Goal: Navigation & Orientation: Find specific page/section

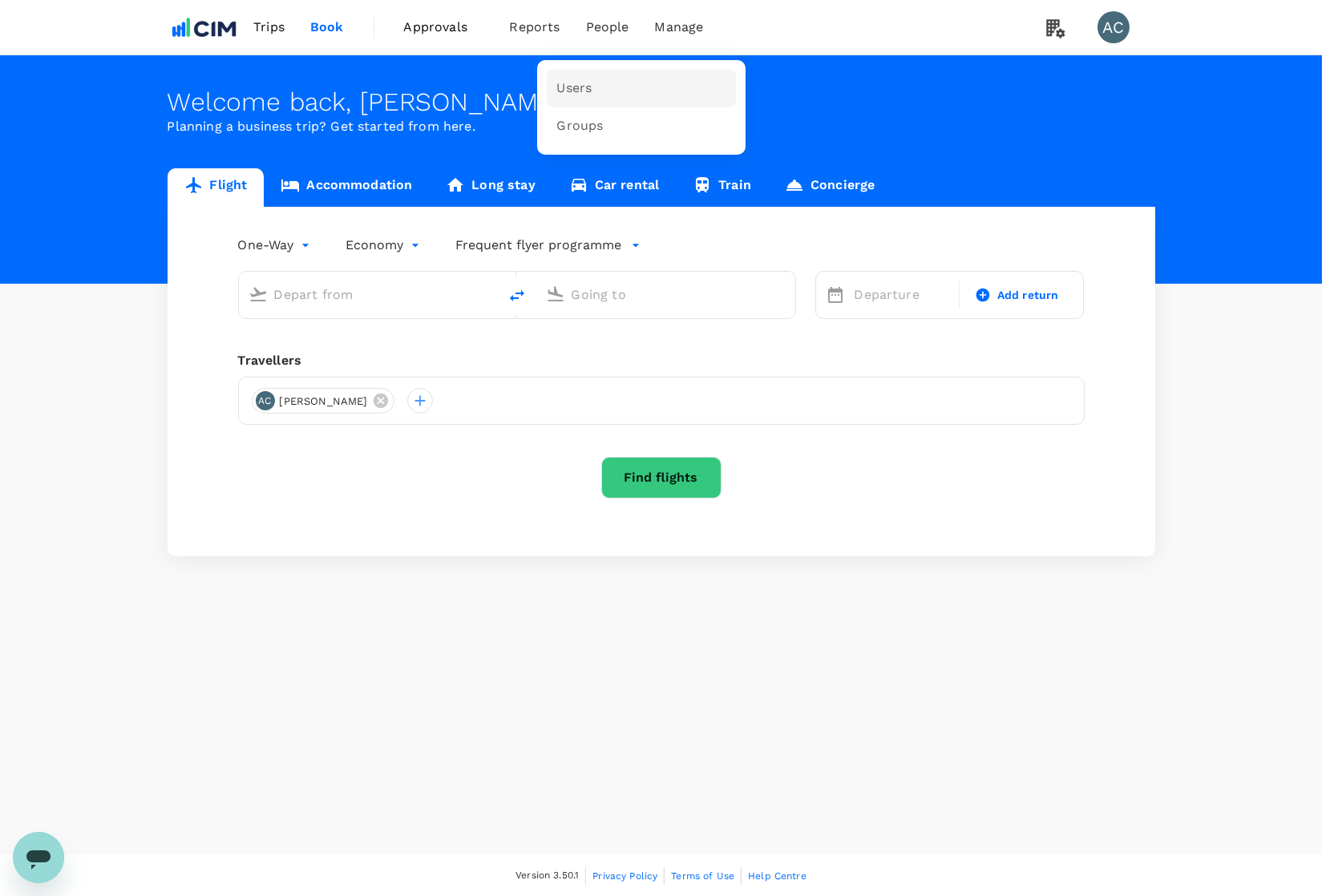
click at [578, 88] on span "Users" at bounding box center [574, 88] width 36 height 18
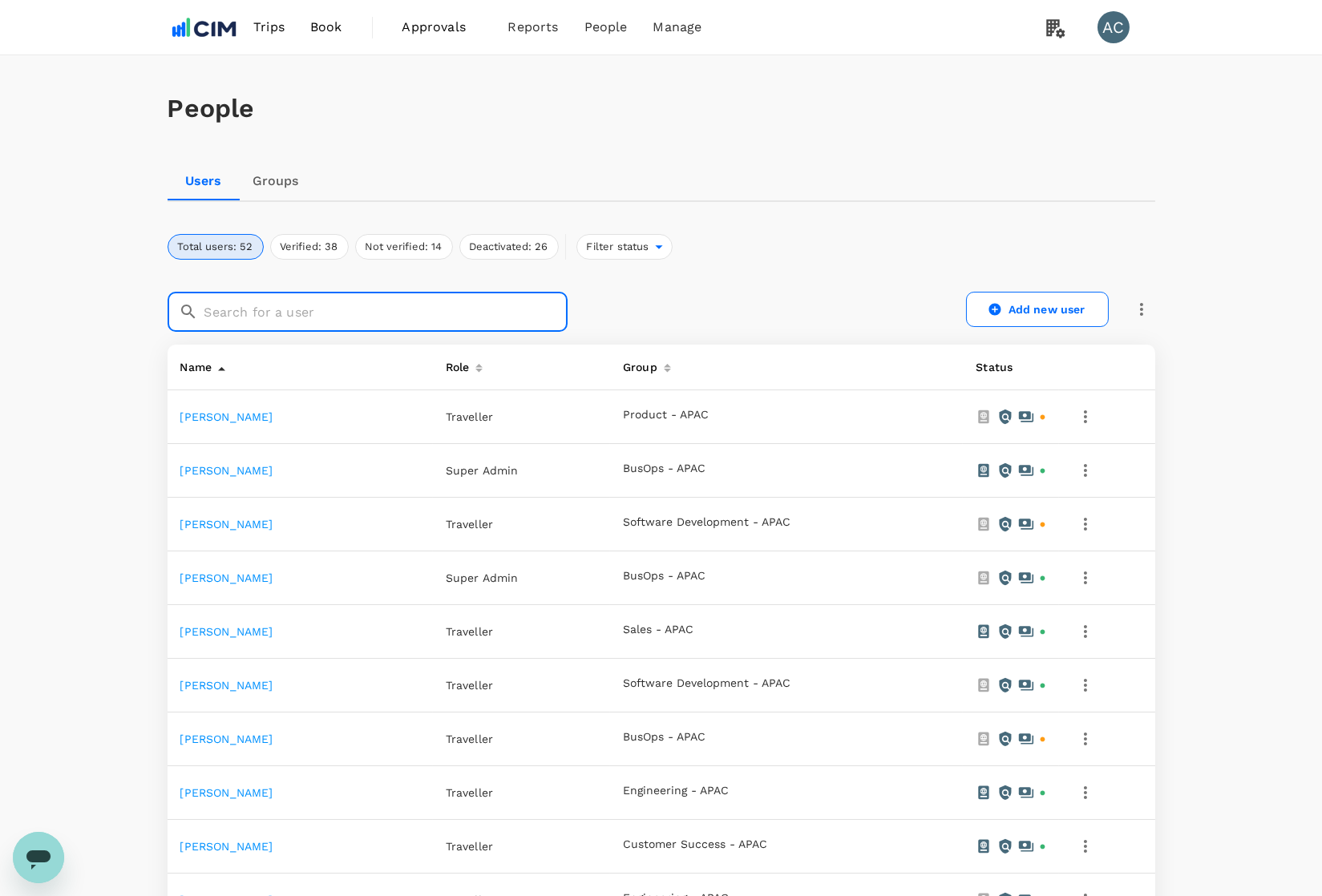
click at [278, 317] on input "text" at bounding box center [385, 312] width 363 height 40
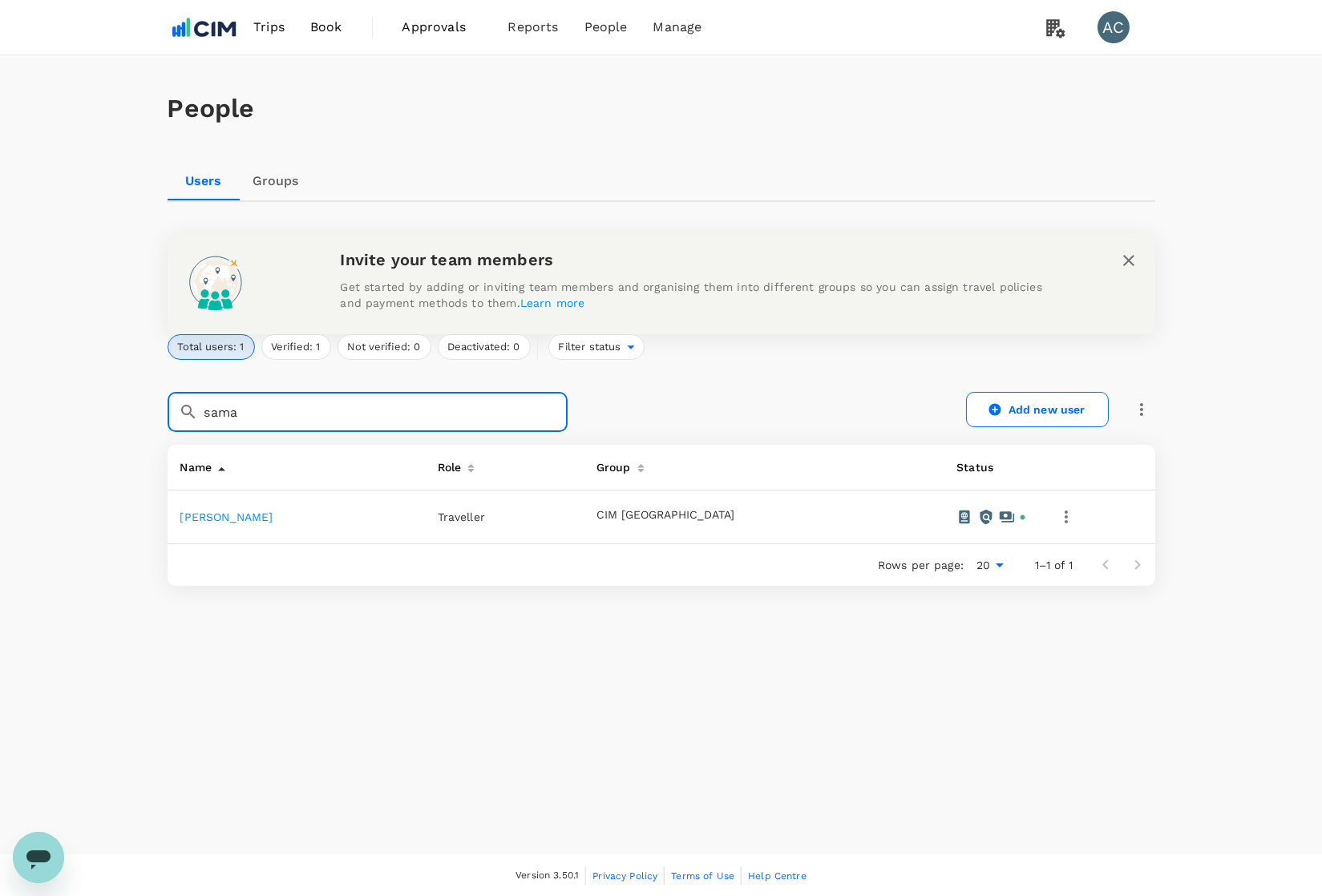
type input "sama"
click at [224, 521] on link "[PERSON_NAME]" at bounding box center [227, 517] width 93 height 13
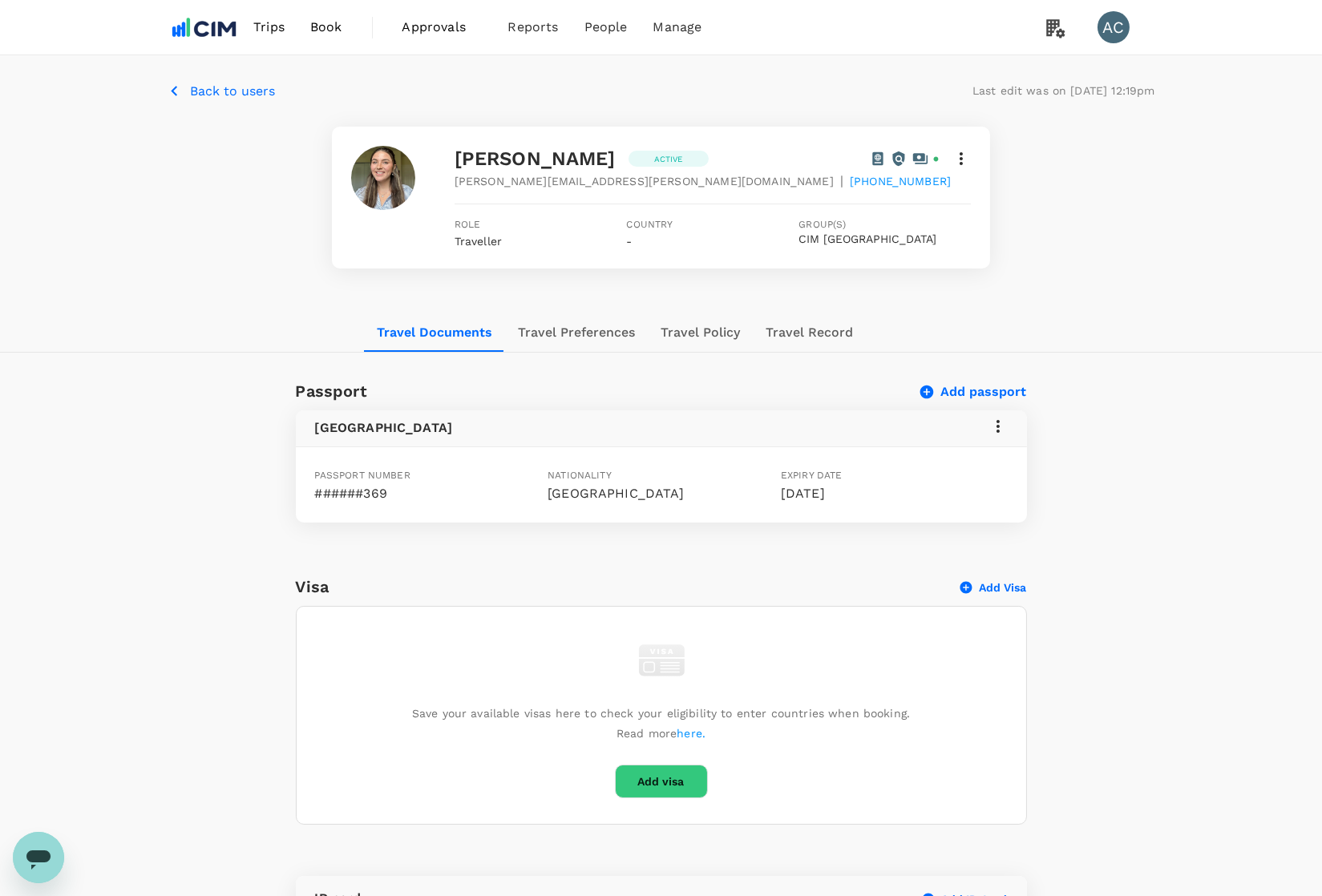
click at [172, 88] on icon "button" at bounding box center [174, 91] width 20 height 20
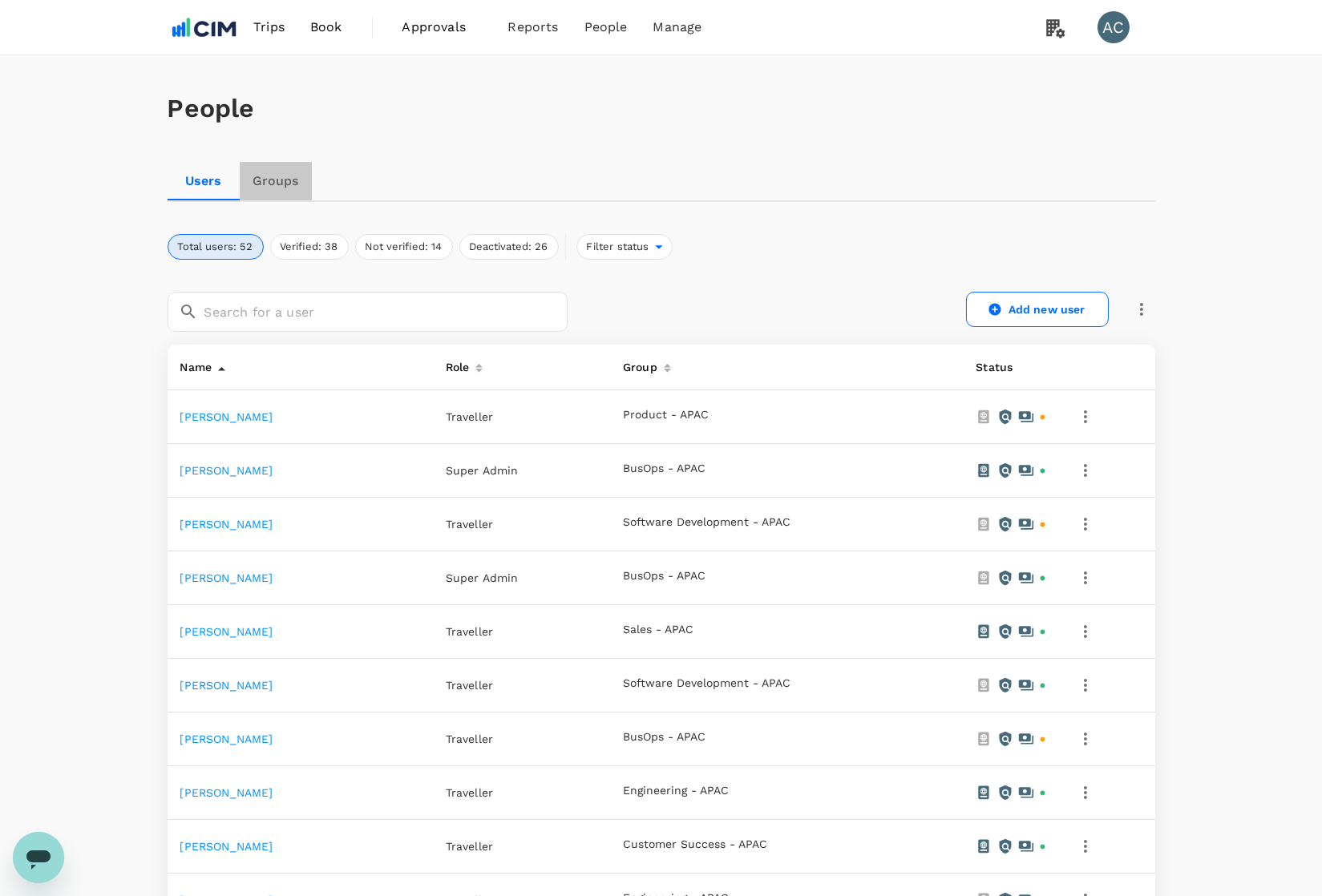
click at [291, 189] on link "Groups" at bounding box center [275, 181] width 72 height 39
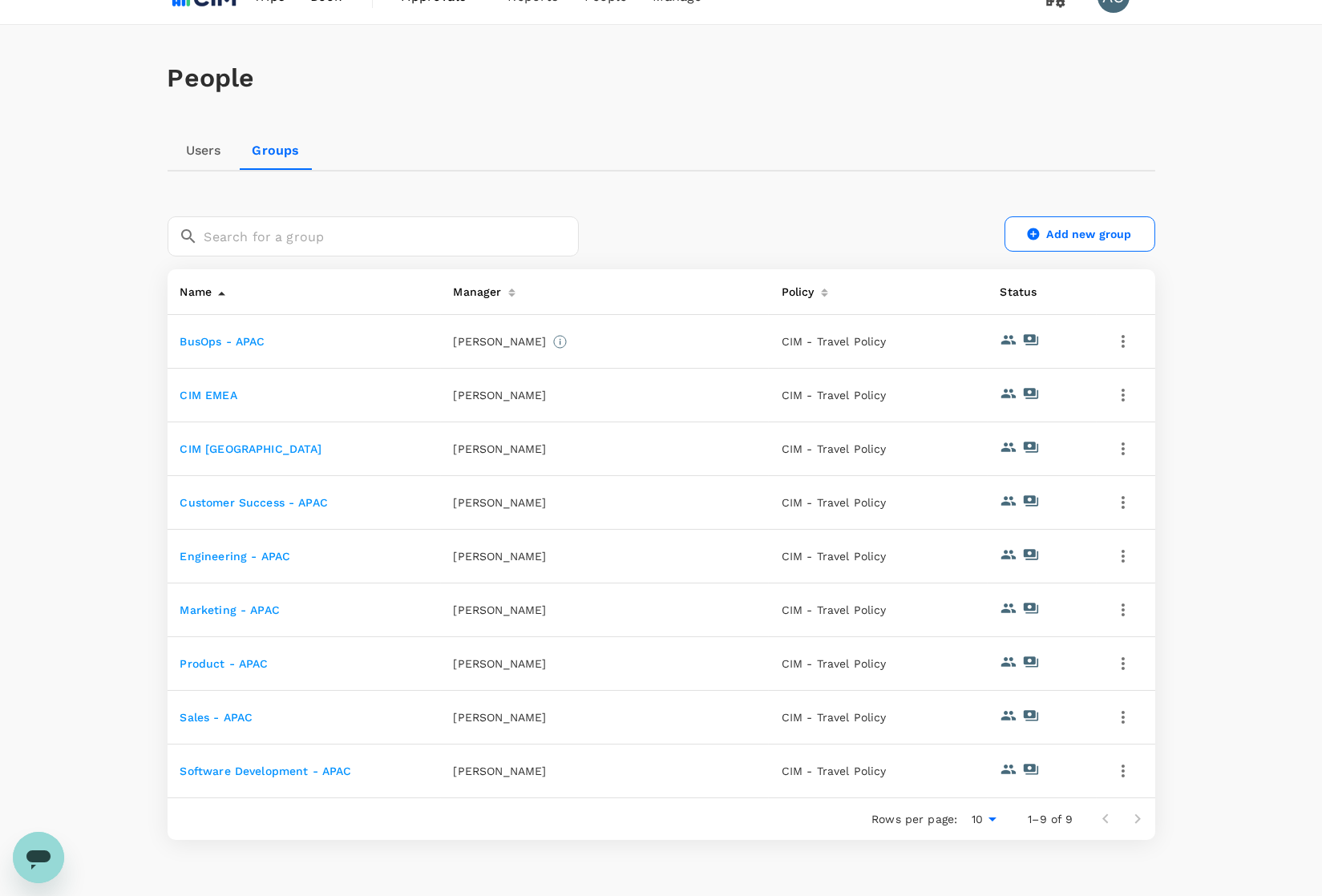
scroll to position [32, 0]
click at [212, 445] on link "CIM [GEOGRAPHIC_DATA]" at bounding box center [251, 447] width 142 height 13
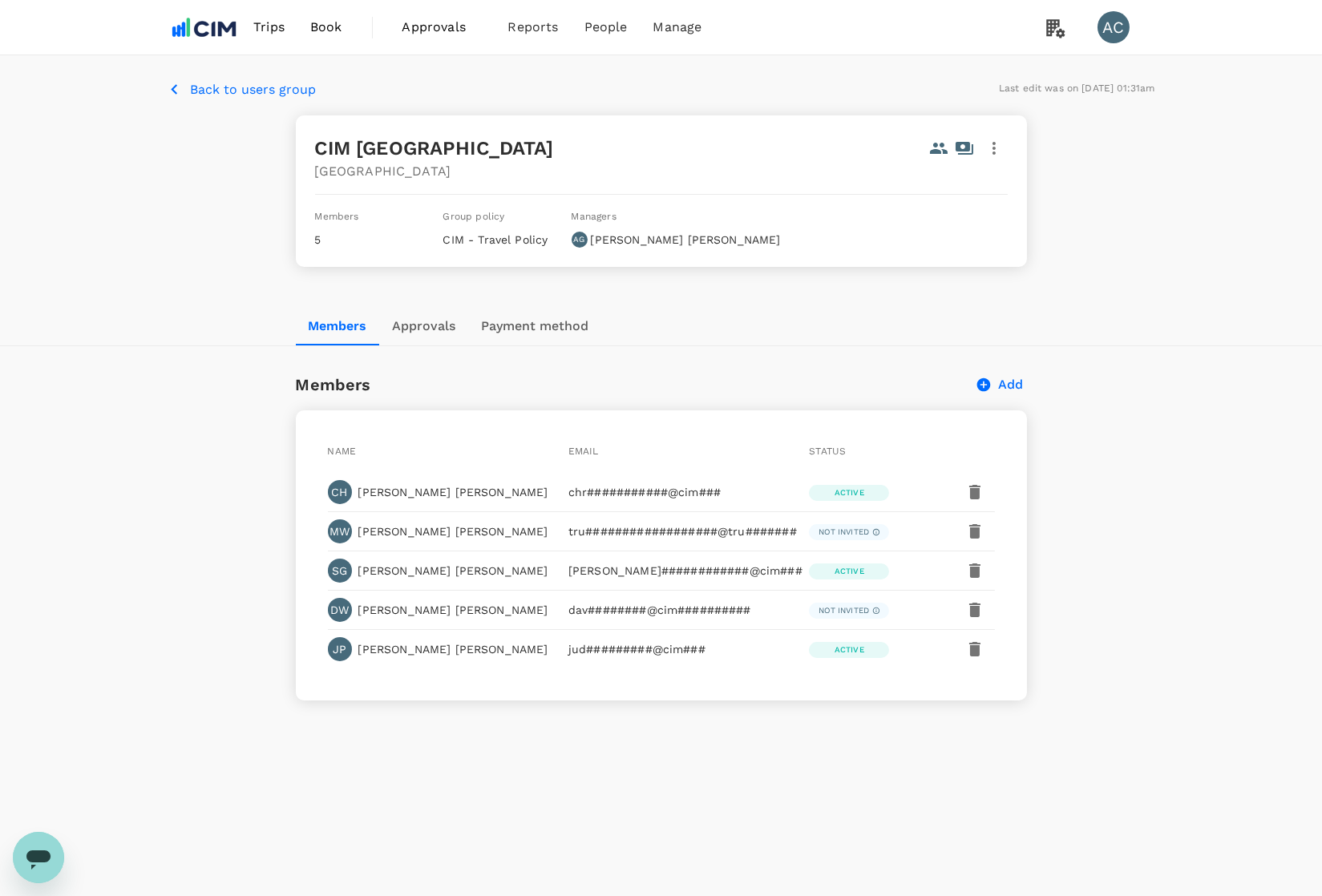
click at [543, 324] on button "Payment method" at bounding box center [535, 326] width 133 height 39
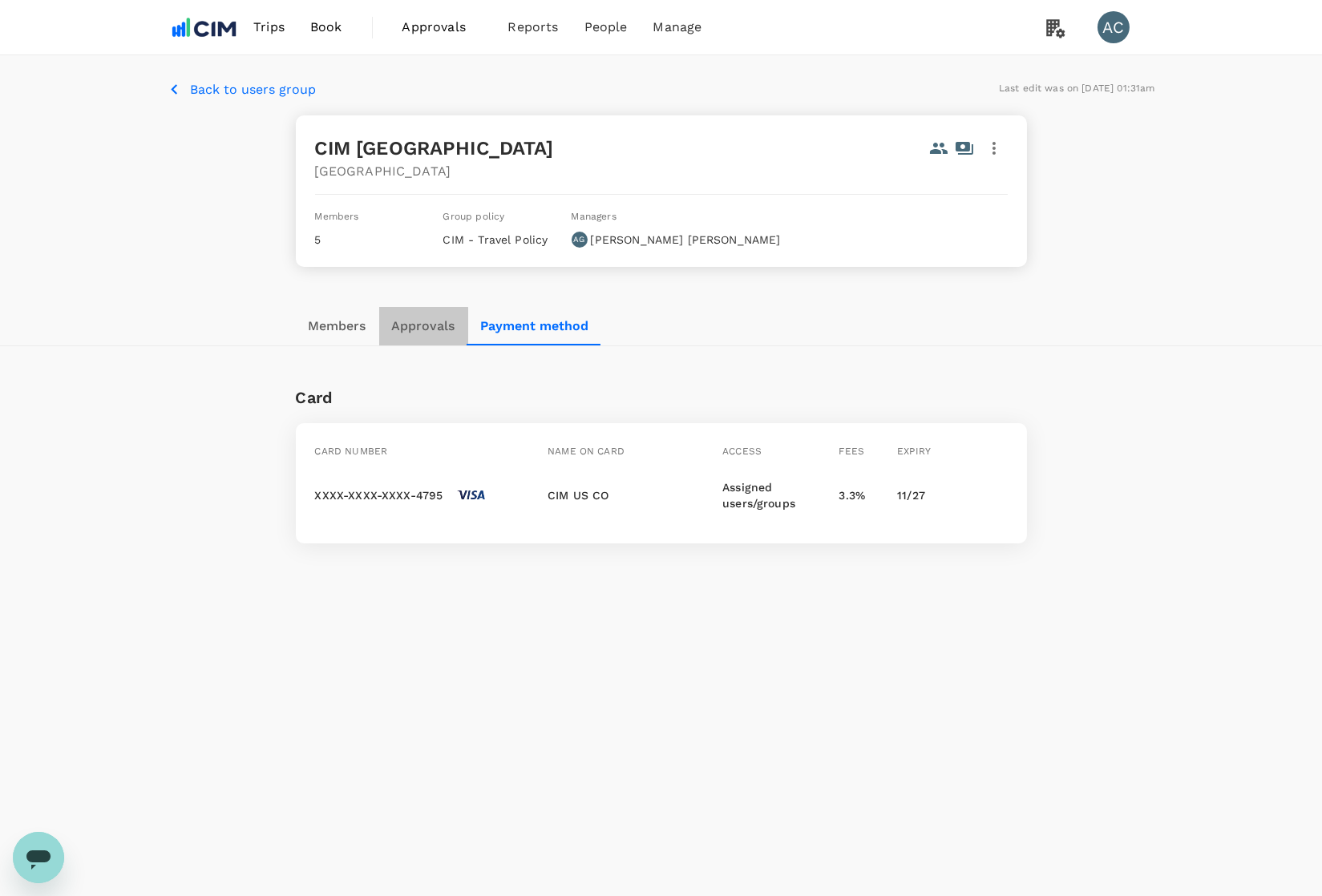
click at [398, 329] on button "Approvals" at bounding box center [424, 326] width 89 height 39
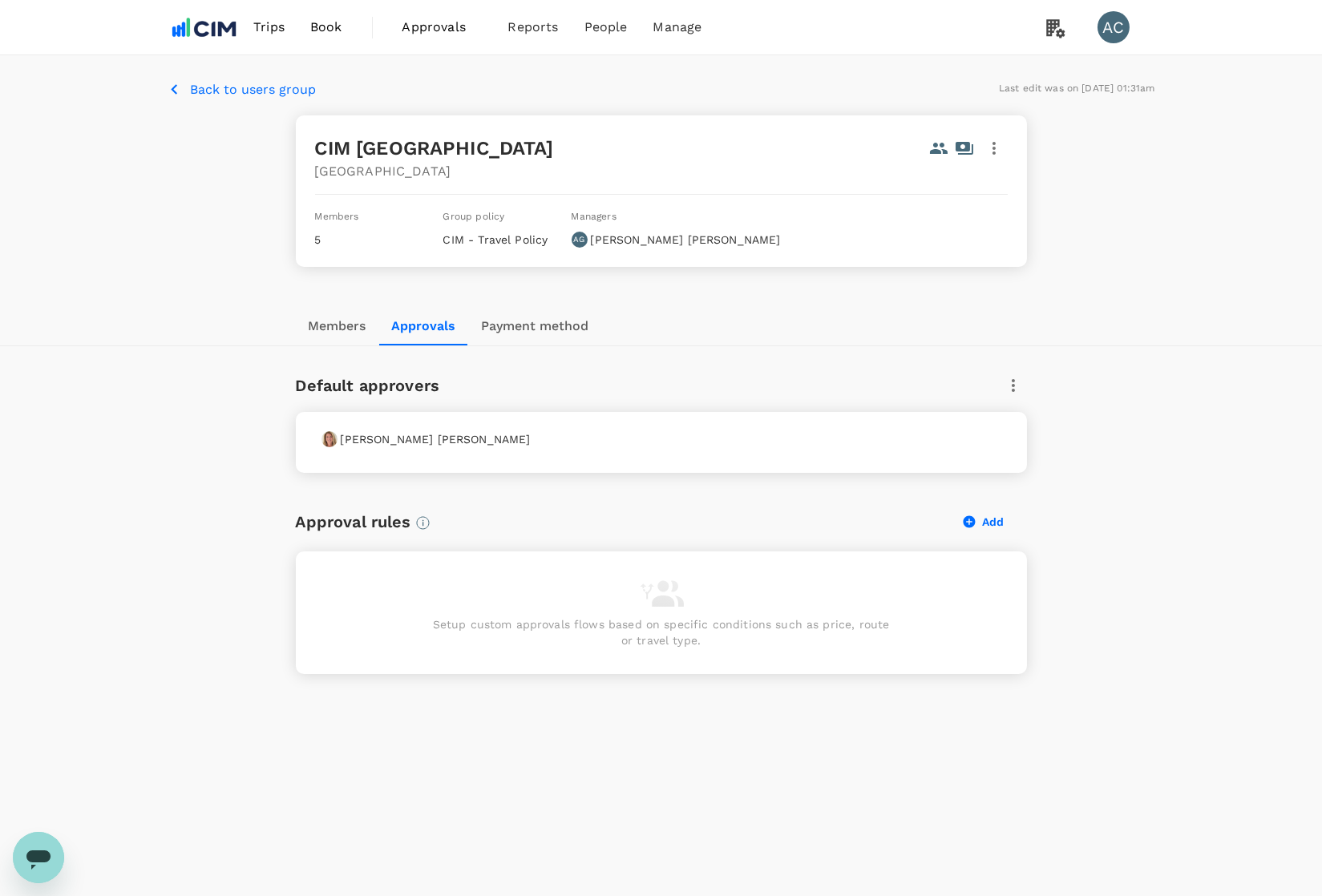
click at [317, 327] on button "Members" at bounding box center [337, 326] width 84 height 39
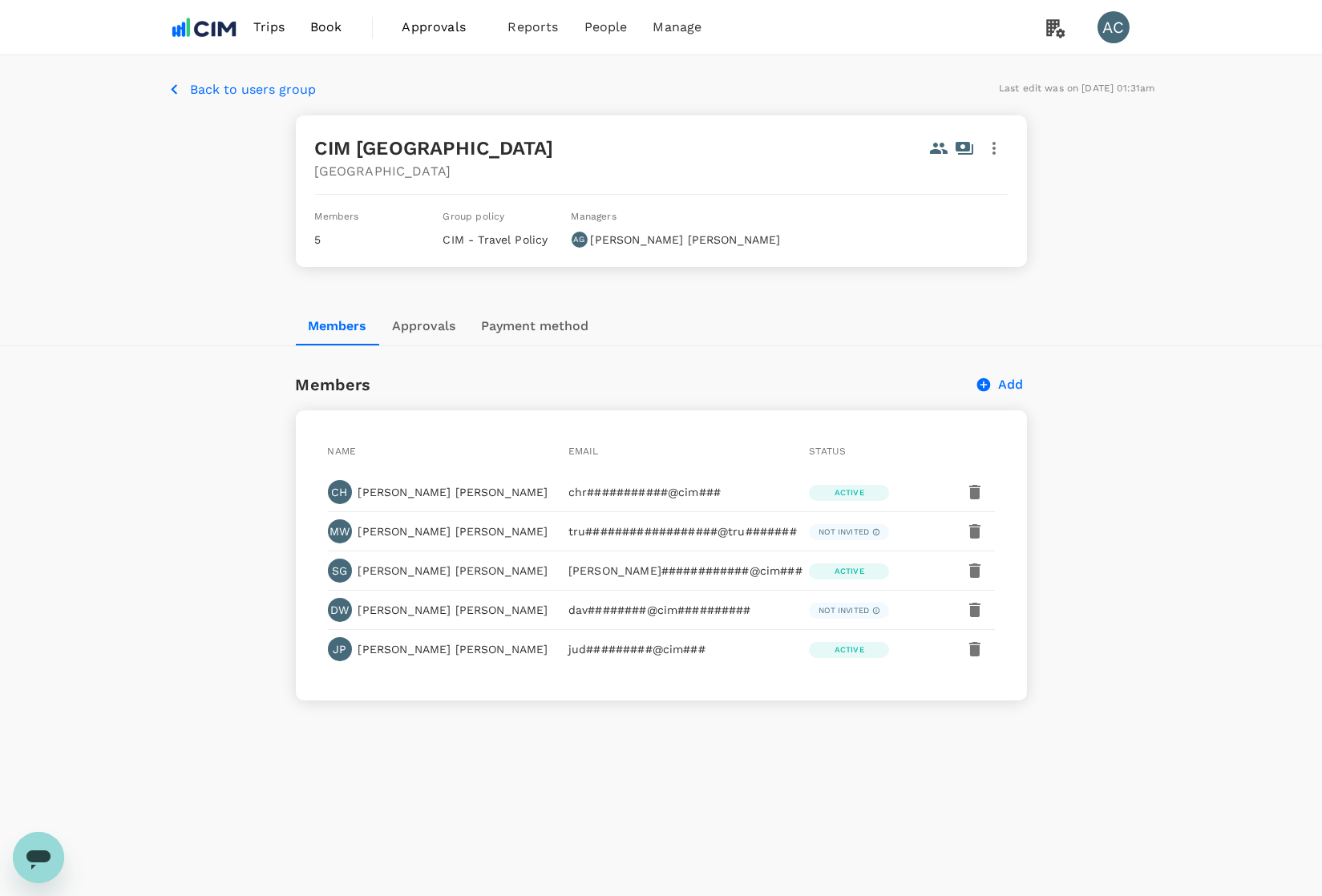
click at [183, 93] on icon "button" at bounding box center [174, 89] width 20 height 20
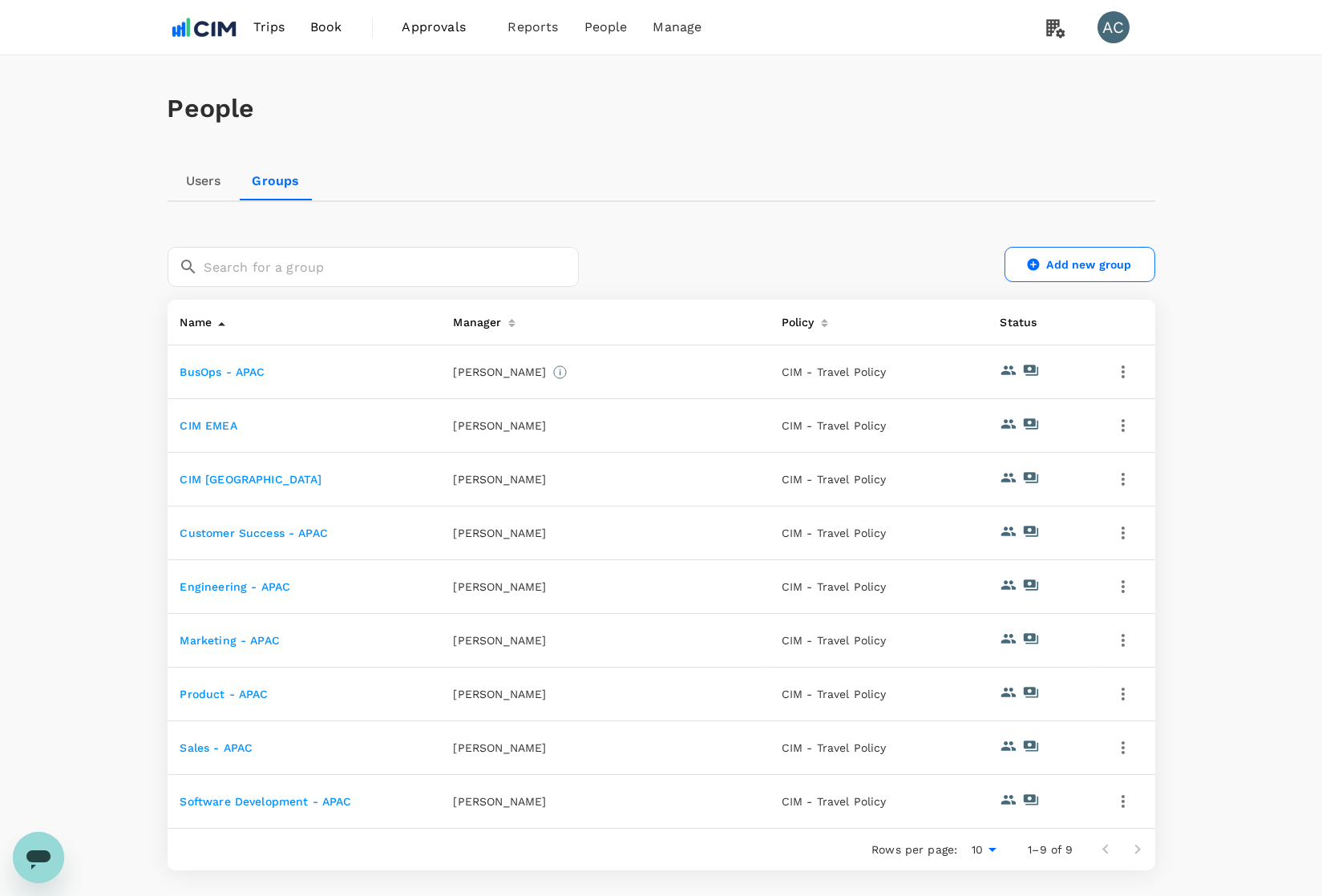
click at [212, 183] on link "Users" at bounding box center [203, 181] width 72 height 39
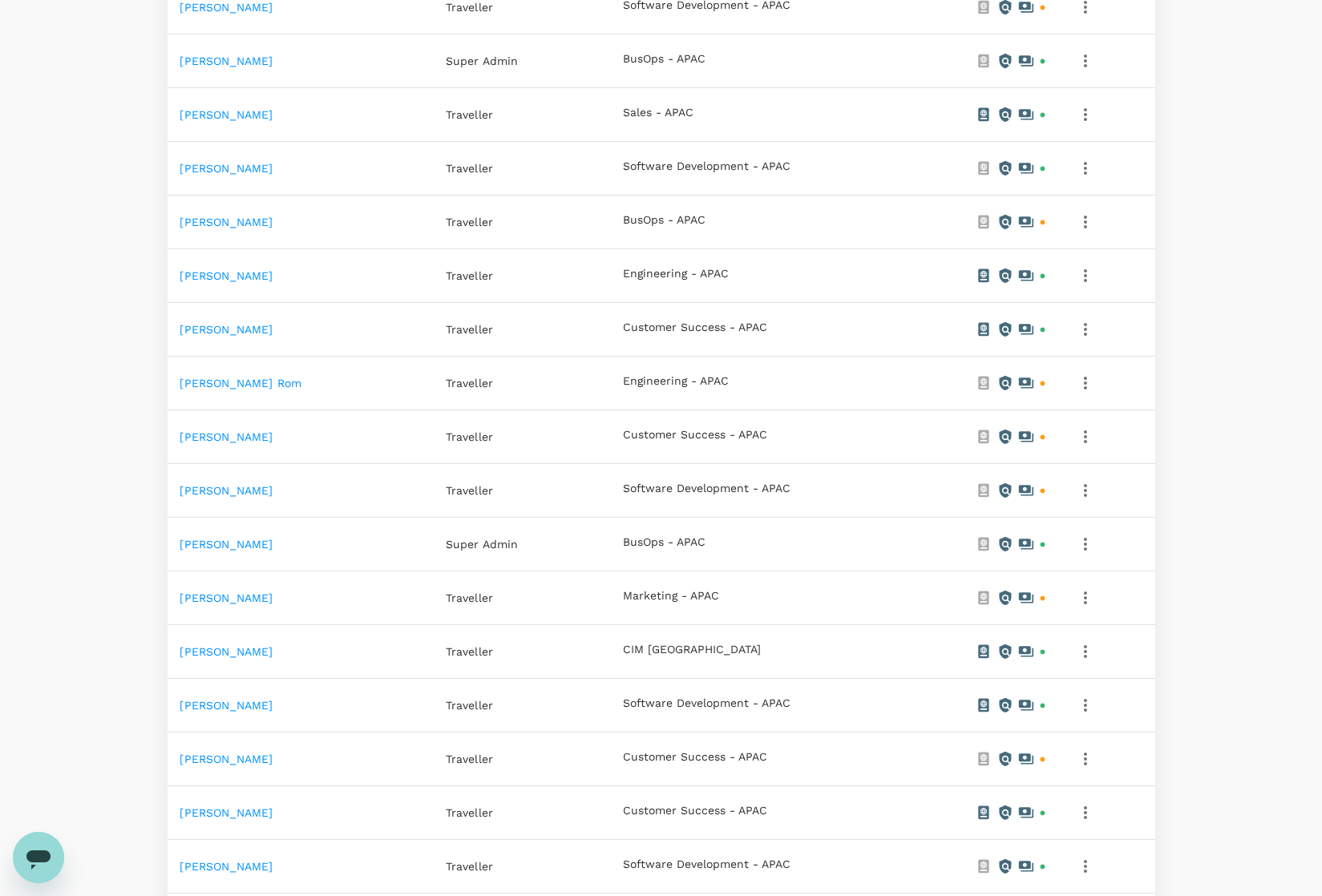
scroll to position [753, 0]
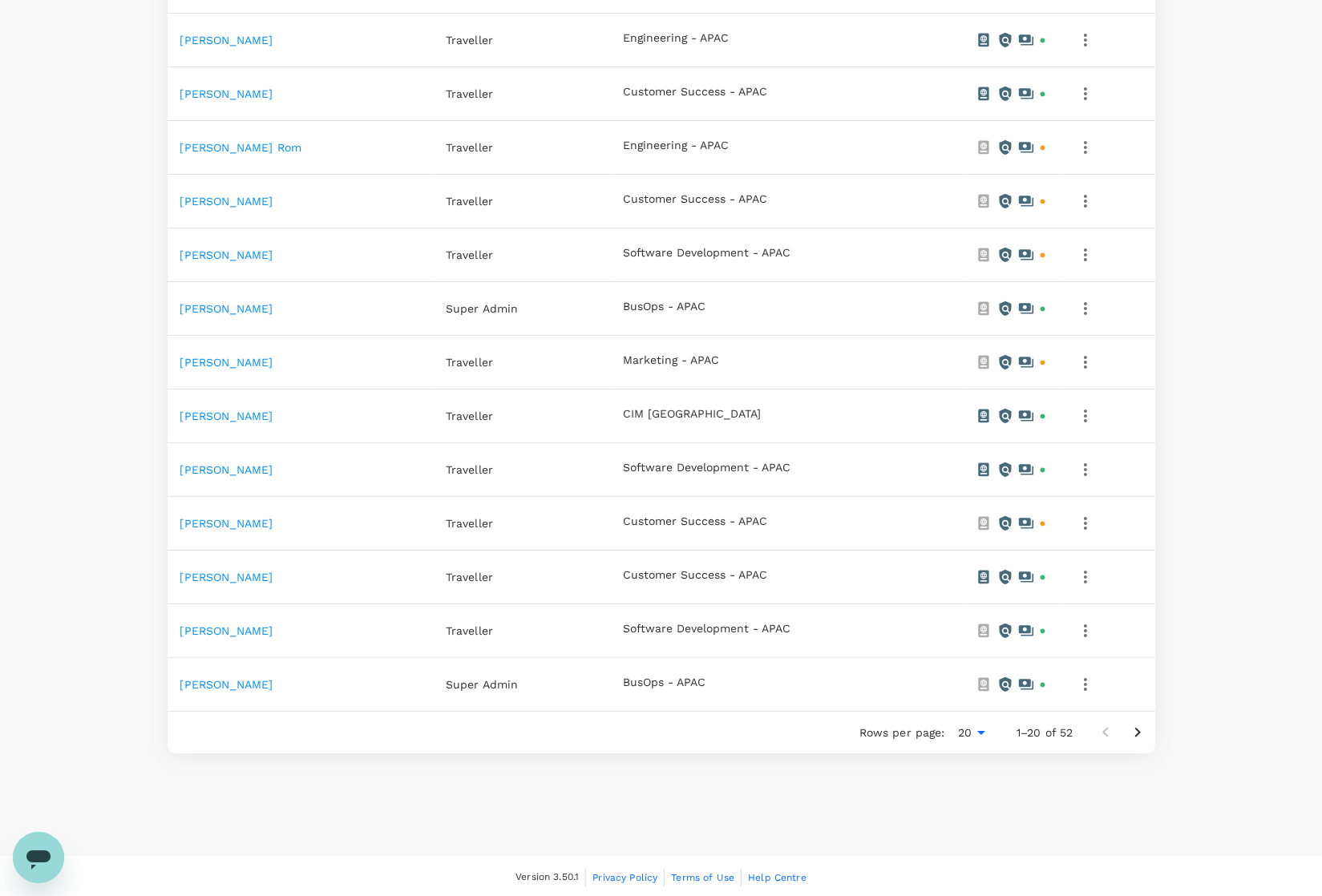
click at [1133, 730] on icon "Go to next page" at bounding box center [1137, 732] width 19 height 19
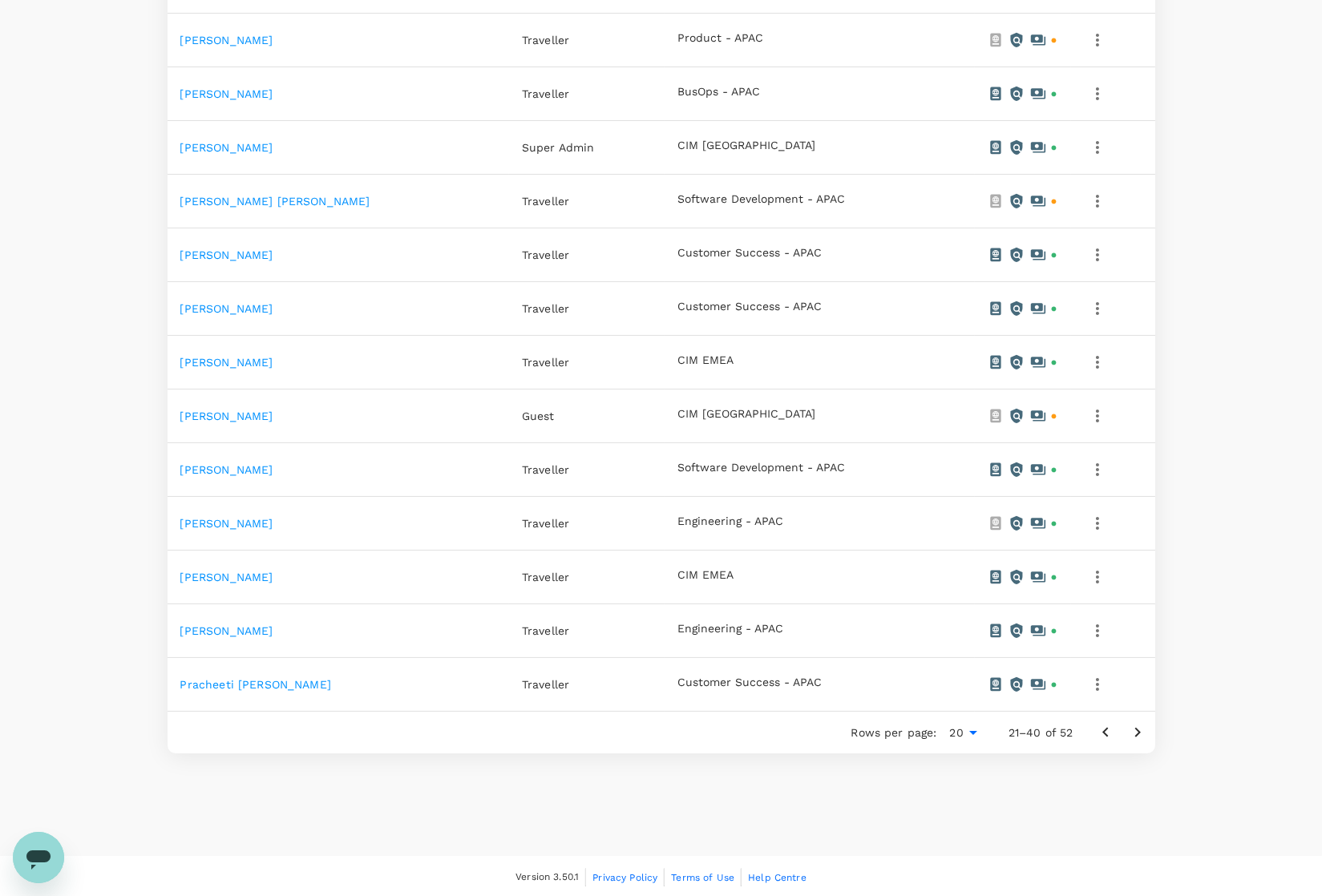
click at [1140, 732] on icon "Go to next page" at bounding box center [1137, 732] width 19 height 19
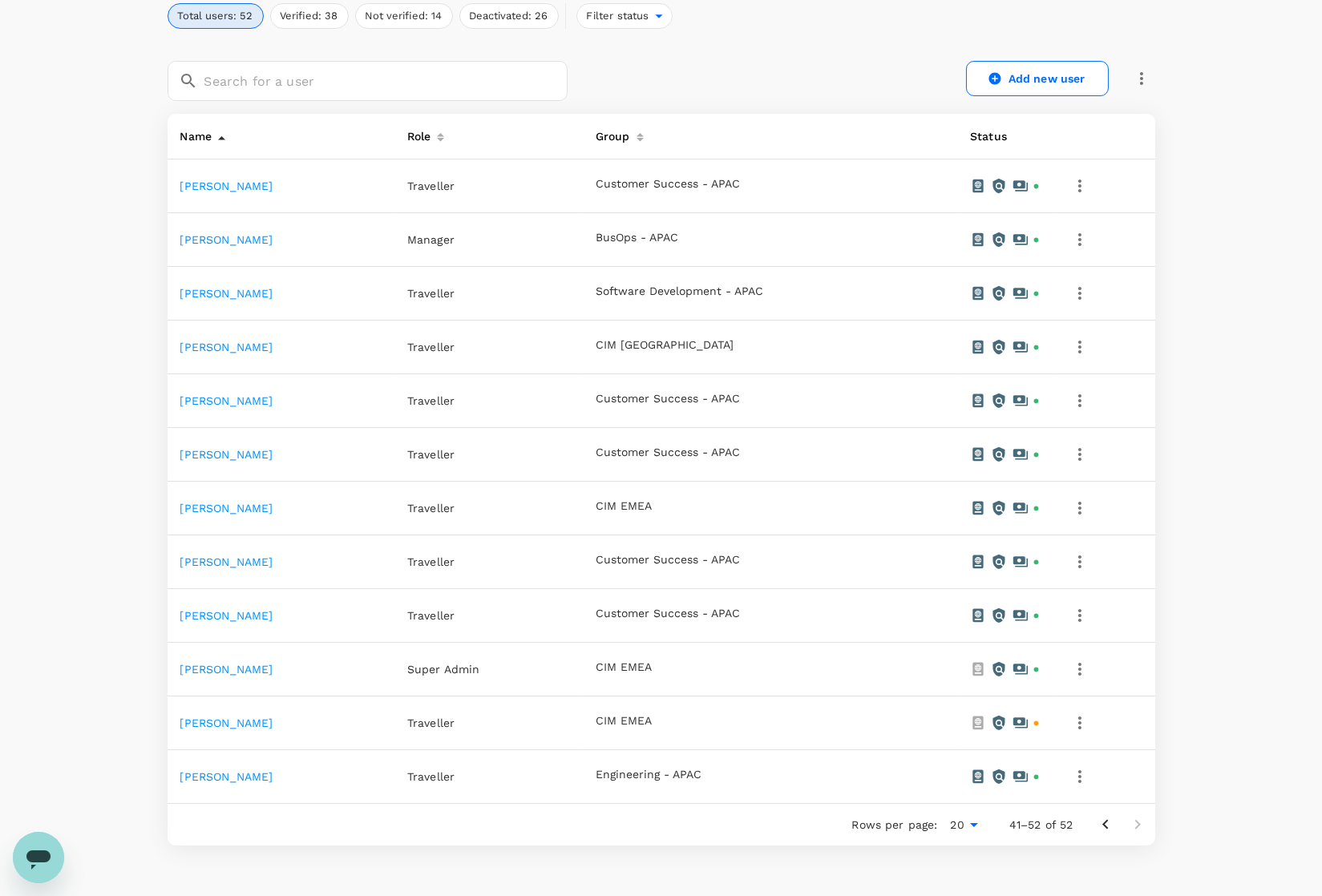
scroll to position [212, 0]
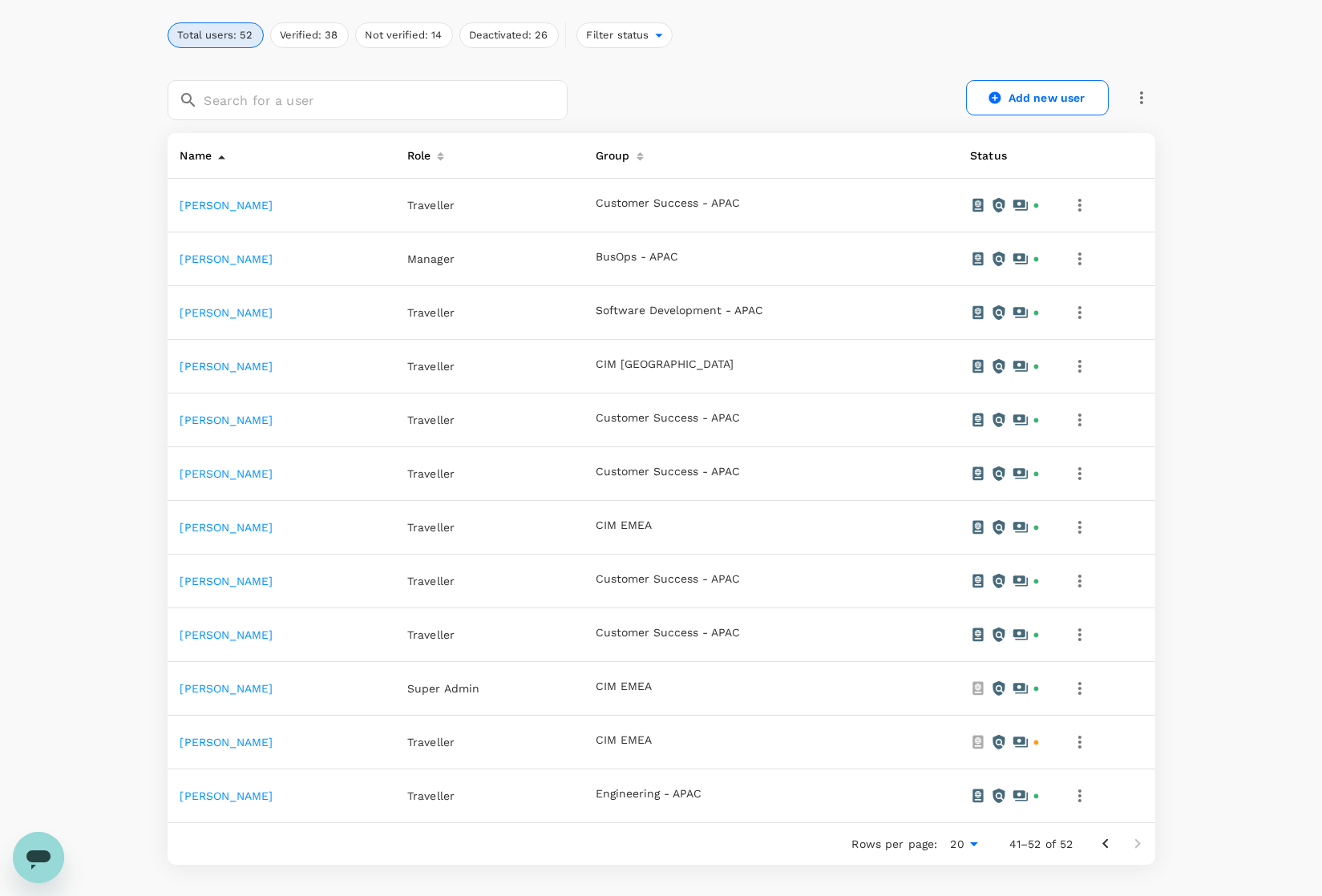
click at [226, 365] on link "[PERSON_NAME]" at bounding box center [227, 366] width 93 height 13
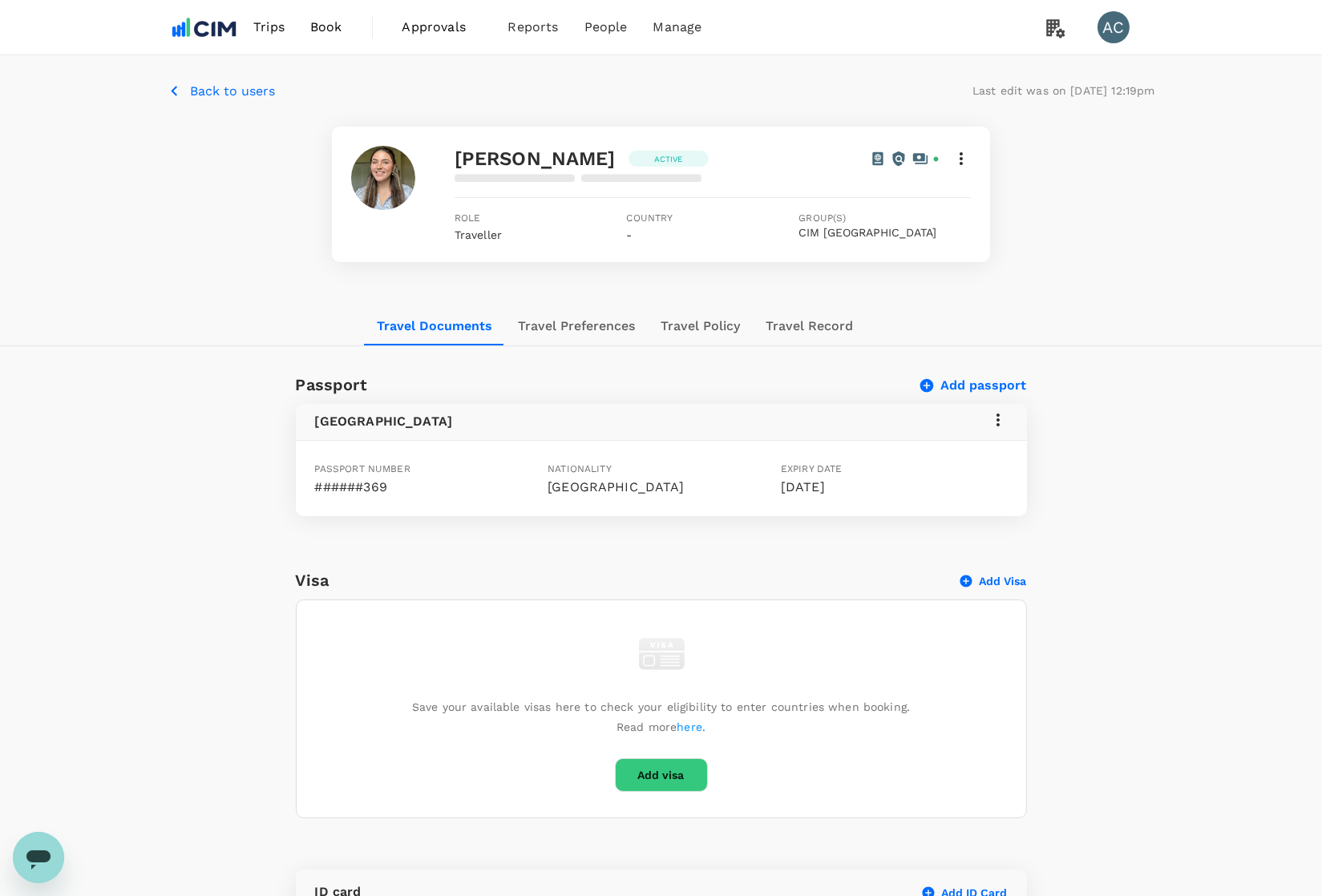
click at [594, 331] on button "Travel Preferences" at bounding box center [576, 326] width 143 height 39
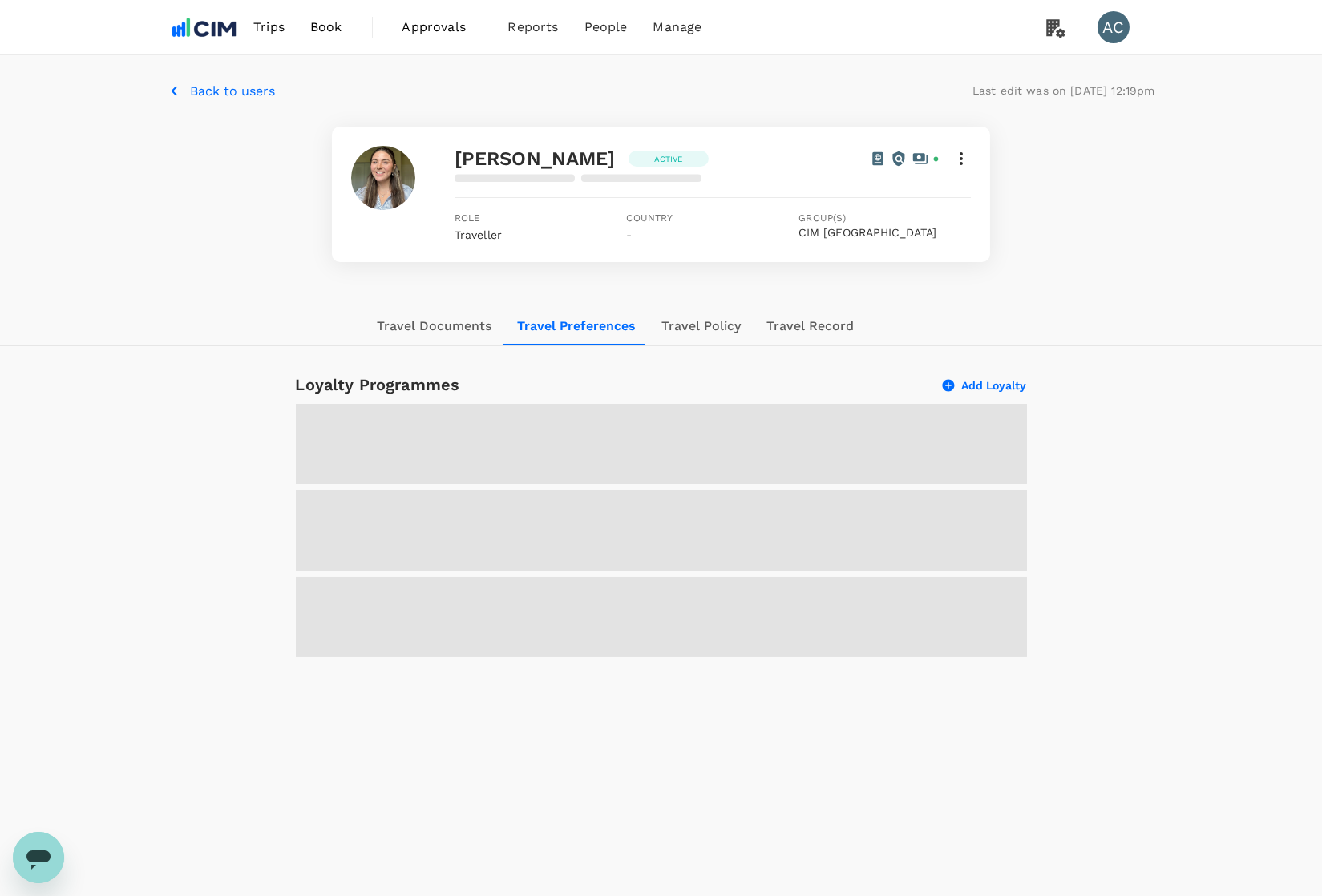
click at [674, 331] on button "Travel Policy" at bounding box center [700, 326] width 105 height 39
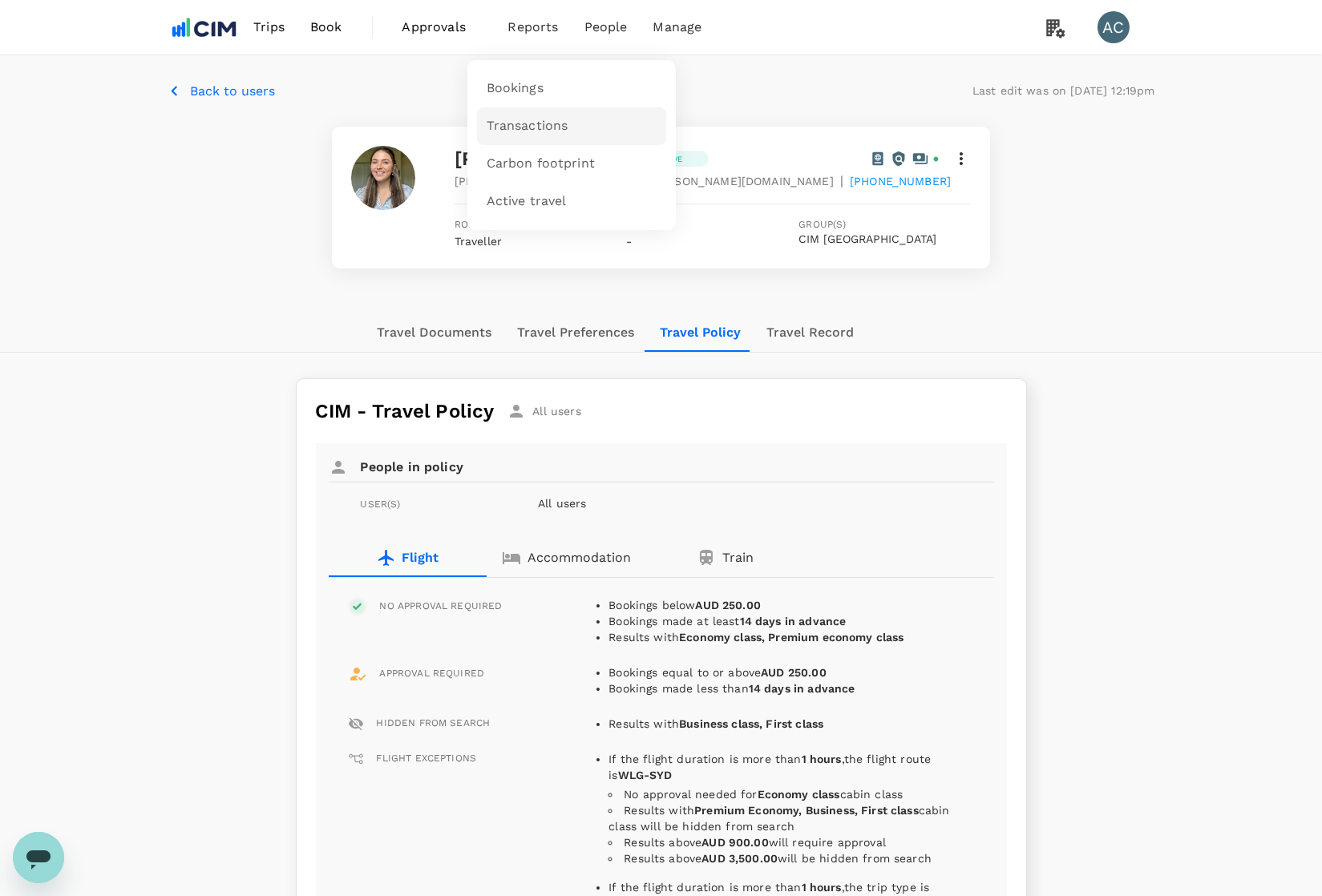
click at [521, 126] on span "Transactions" at bounding box center [527, 126] width 82 height 18
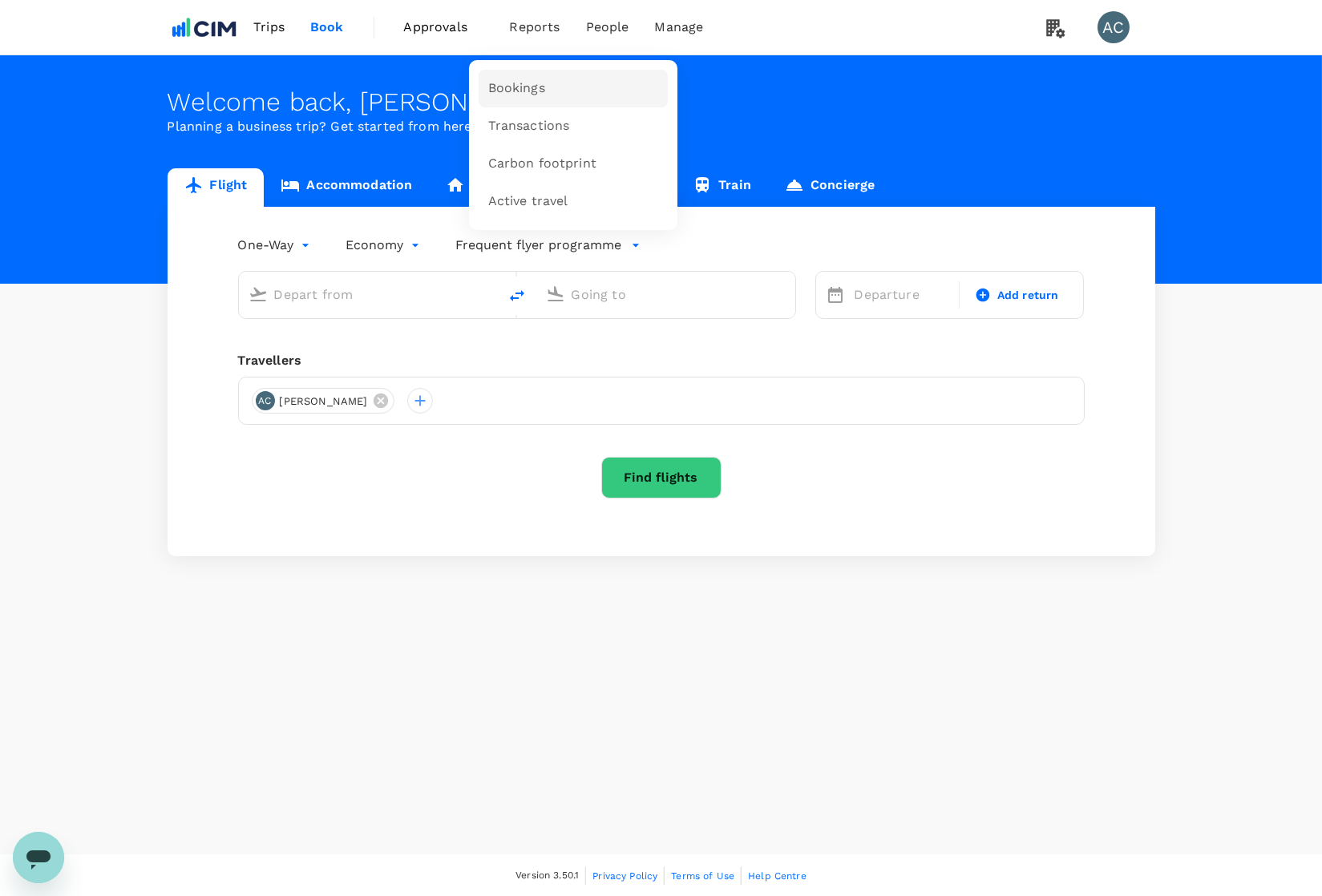
click at [524, 86] on span "Bookings" at bounding box center [517, 88] width 57 height 18
